Goal: Task Accomplishment & Management: Manage account settings

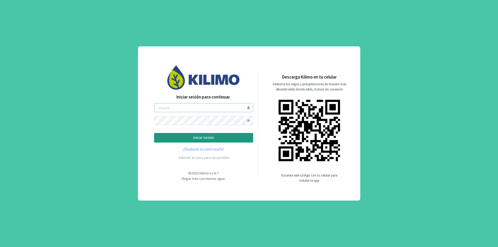
type input "lamili"
click at [216, 139] on p "iniciar sesión" at bounding box center [204, 138] width 90 height 6
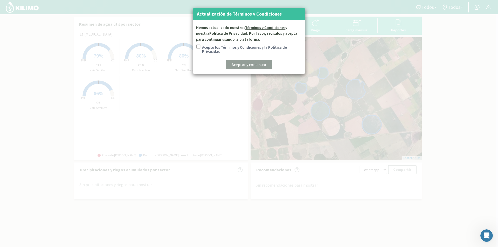
click at [220, 33] on link "Política de Privacidad" at bounding box center [228, 33] width 38 height 5
drag, startPoint x: 199, startPoint y: 46, endPoint x: 210, endPoint y: 64, distance: 20.7
click at [199, 46] on input "Acepto los Términos y Condiciones y la Política de Privacidad" at bounding box center [197, 50] width 5 height 11
checkbox input "true"
click at [248, 62] on p "Aceptar y continuar" at bounding box center [249, 65] width 35 height 6
